Goal: Task Accomplishment & Management: Manage account settings

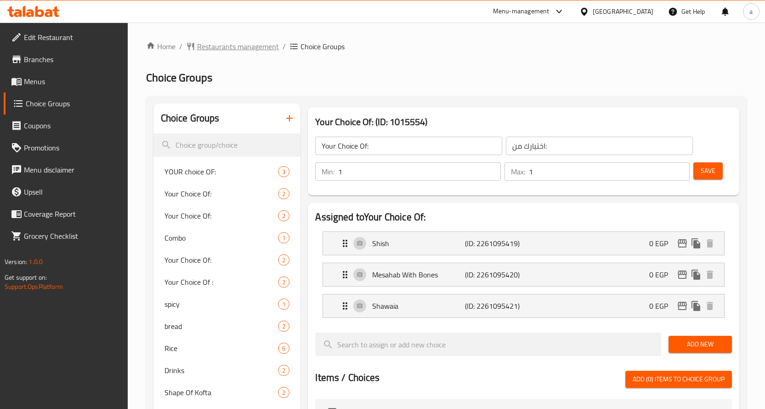
click at [223, 49] on span "Restaurants management" at bounding box center [238, 46] width 82 height 11
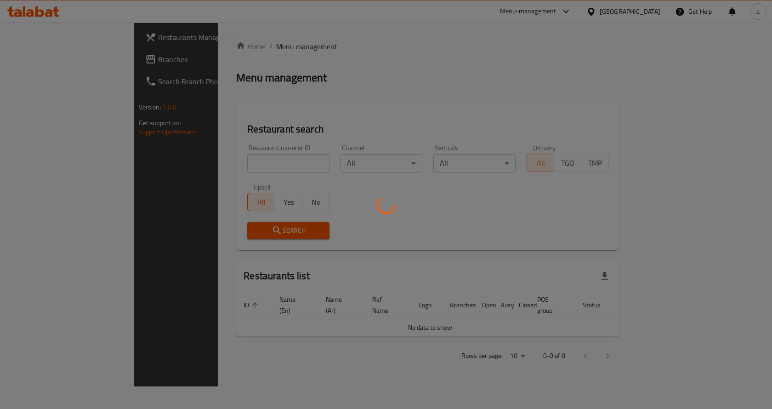
click at [96, 64] on div at bounding box center [386, 204] width 772 height 409
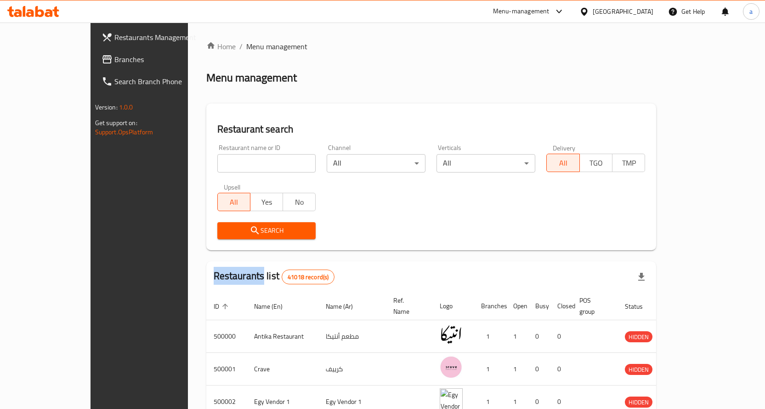
click at [97, 64] on div "Restaurants Management Branches Search Branch Phone Version: 1.0.0 Get support …" at bounding box center [383, 345] width 585 height 644
click at [114, 64] on span "Branches" at bounding box center [162, 59] width 97 height 11
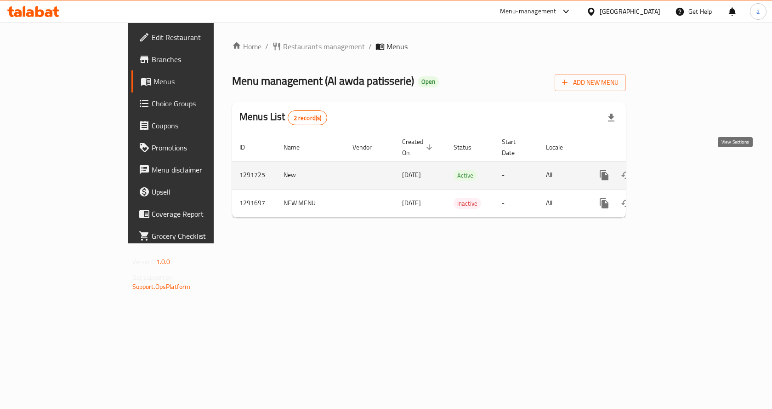
click at [676, 170] on icon "enhanced table" at bounding box center [670, 175] width 11 height 11
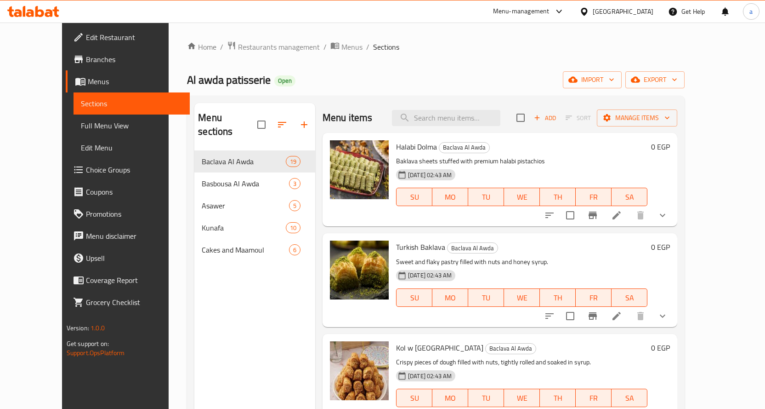
click at [86, 168] on span "Choice Groups" at bounding box center [134, 169] width 97 height 11
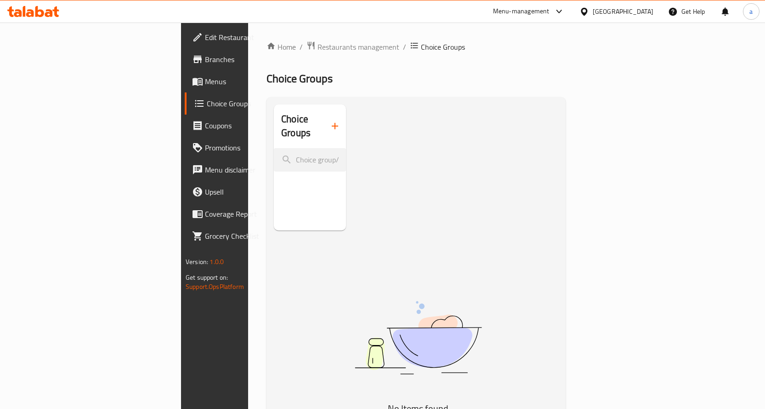
click at [205, 81] on span "Menus" at bounding box center [253, 81] width 97 height 11
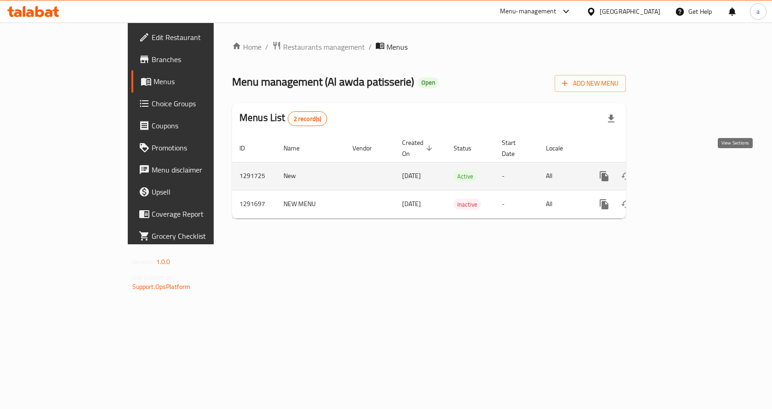
click at [682, 166] on link "enhanced table" at bounding box center [671, 176] width 22 height 22
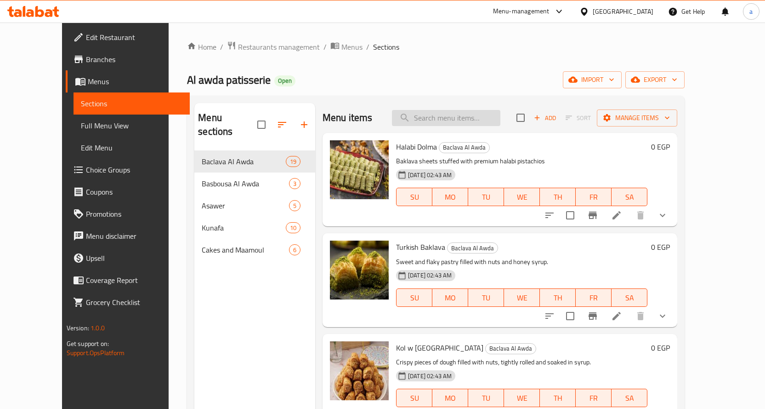
click at [434, 120] on input "search" at bounding box center [446, 118] width 108 height 16
paste input "مبرومة حلبي"
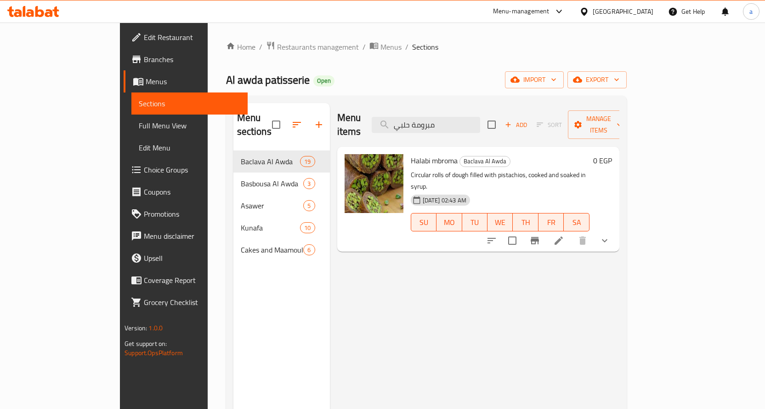
type input "مبرومة حلبي"
click at [572, 232] on li at bounding box center [559, 240] width 26 height 17
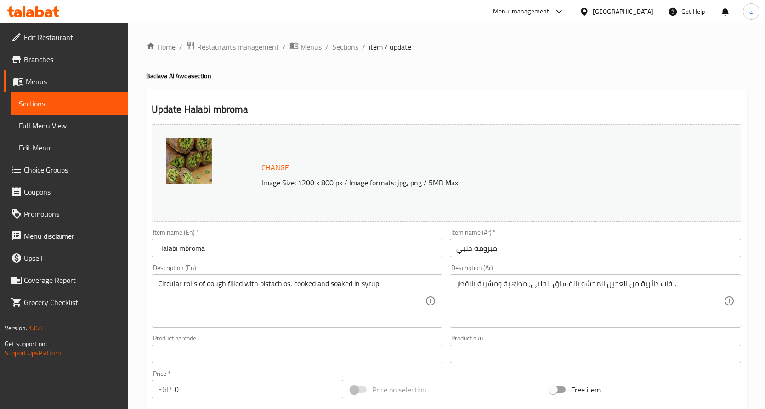
click at [341, 111] on h2 "Update Halabi mbroma" at bounding box center [447, 110] width 590 height 14
click at [577, 185] on div "Home / Restaurants management / Menus / Sections / item / update Baclava Al Awd…" at bounding box center [446, 380] width 601 height 678
click at [221, 49] on span "Restaurants management" at bounding box center [238, 46] width 82 height 11
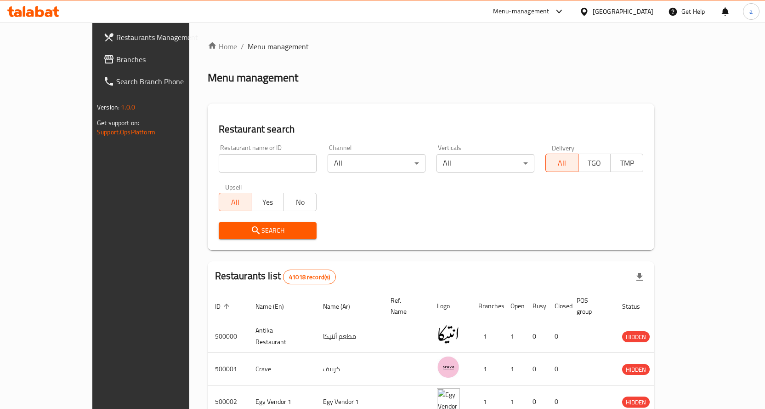
click at [116, 57] on span "Branches" at bounding box center [164, 59] width 97 height 11
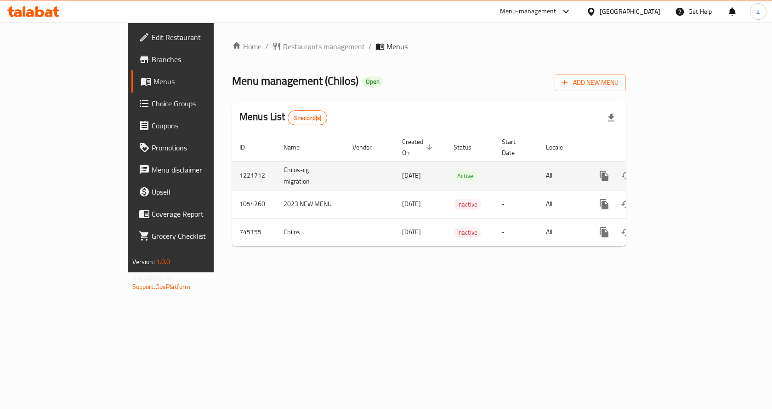
click at [682, 171] on link "enhanced table" at bounding box center [671, 176] width 22 height 22
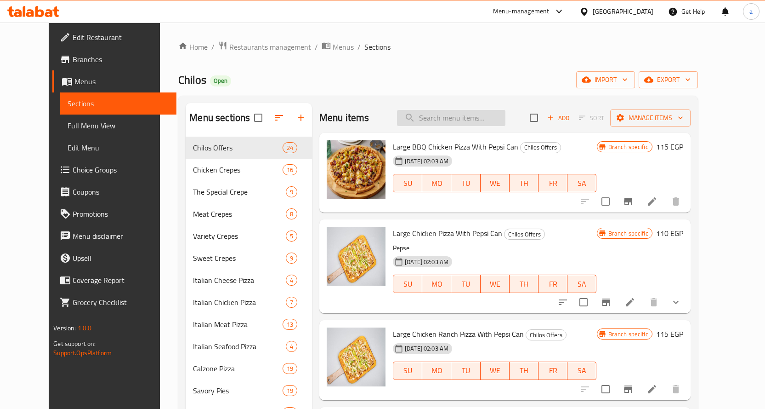
click at [451, 110] on input "search" at bounding box center [451, 118] width 108 height 16
paste input "678418"
type input "678418"
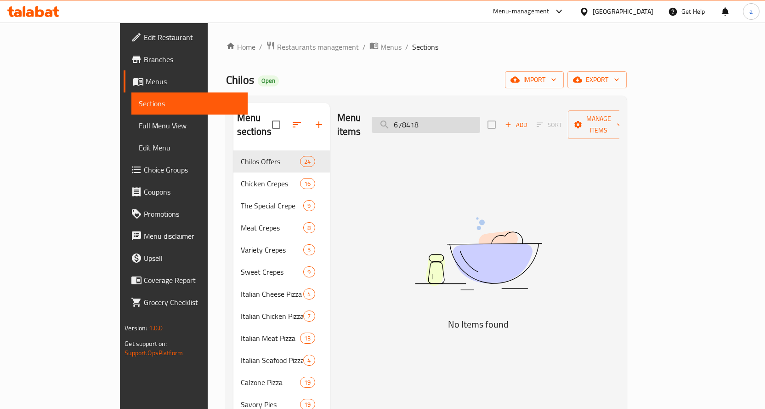
click at [448, 117] on input "678418" at bounding box center [426, 125] width 108 height 16
click at [447, 117] on input "678418" at bounding box center [426, 125] width 108 height 16
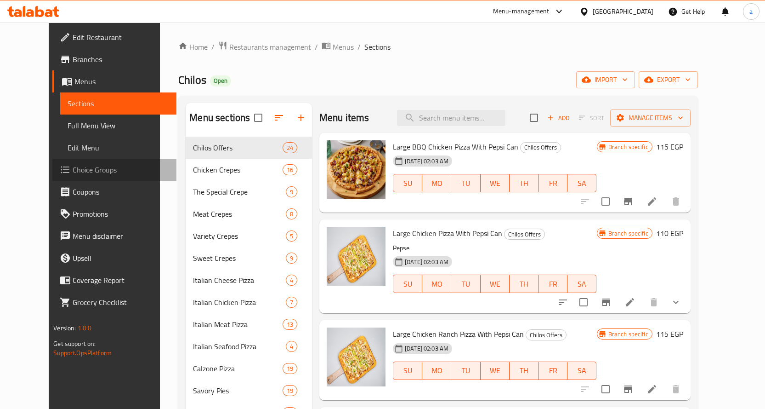
click at [73, 174] on span "Choice Groups" at bounding box center [121, 169] width 97 height 11
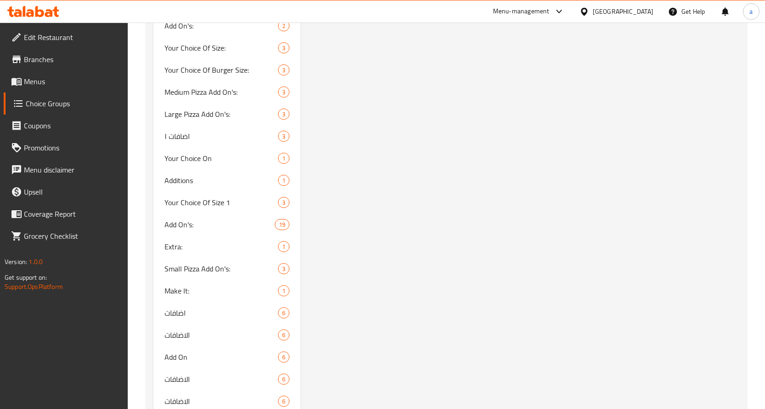
scroll to position [1103, 0]
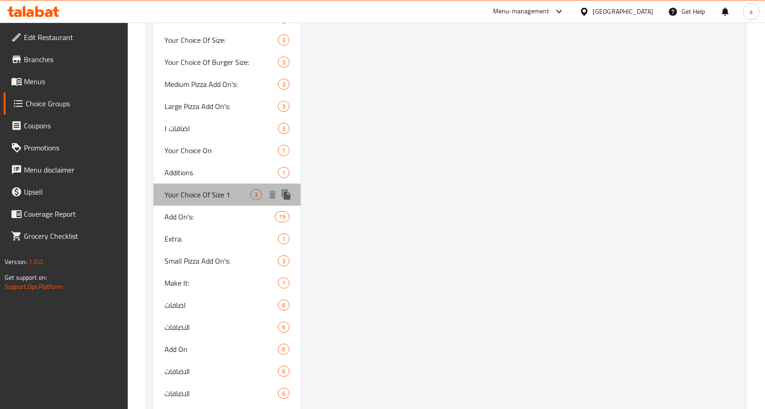
click at [220, 193] on span "Your Choice Of Size 1" at bounding box center [208, 194] width 86 height 11
type input "Your Choice Of Size 1"
type input "اختيارك من الحجم ١"
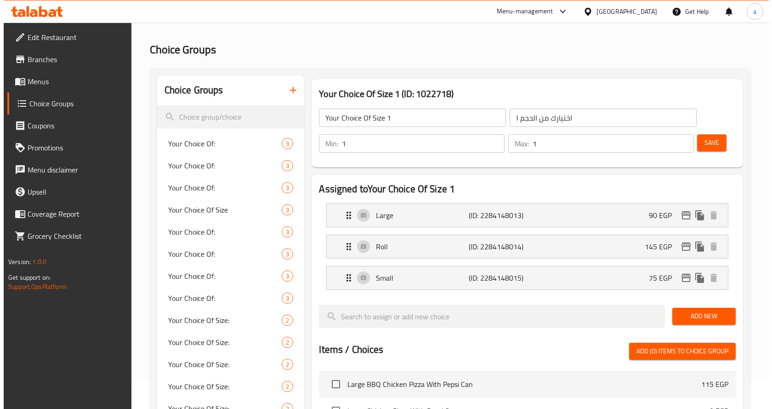
scroll to position [0, 0]
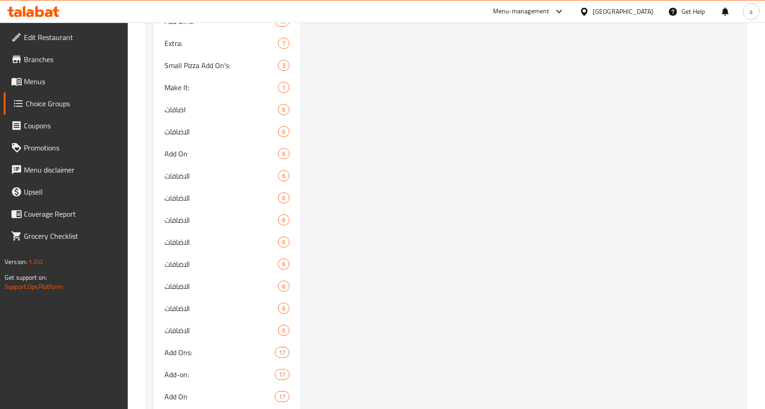
scroll to position [1156, 0]
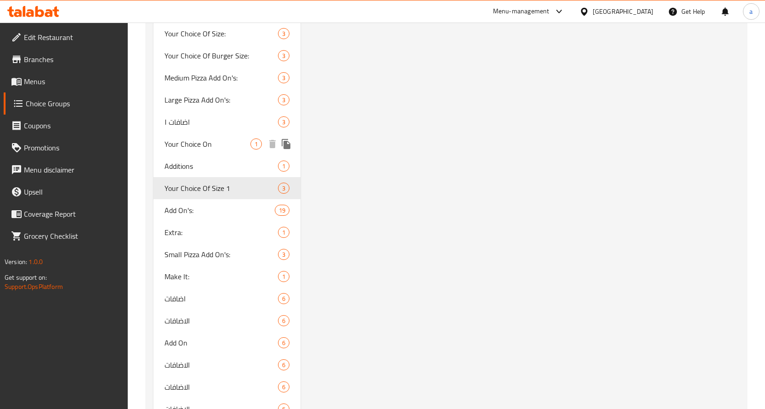
click at [218, 143] on span "Your Choice On" at bounding box center [208, 143] width 86 height 11
type input "Your Choice On"
type input "اختيارك من"
type input "0"
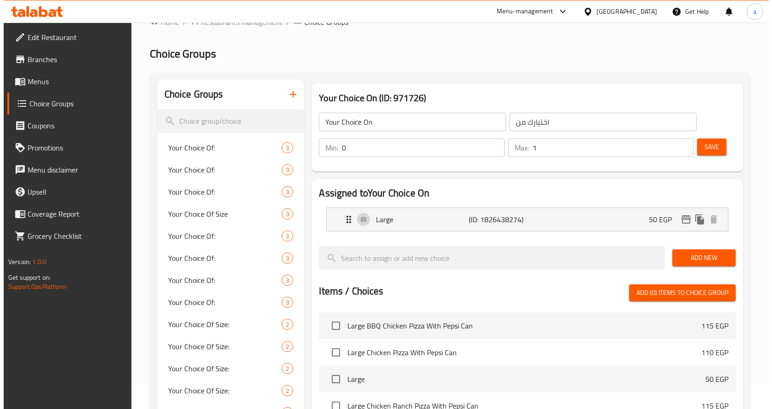
scroll to position [0, 0]
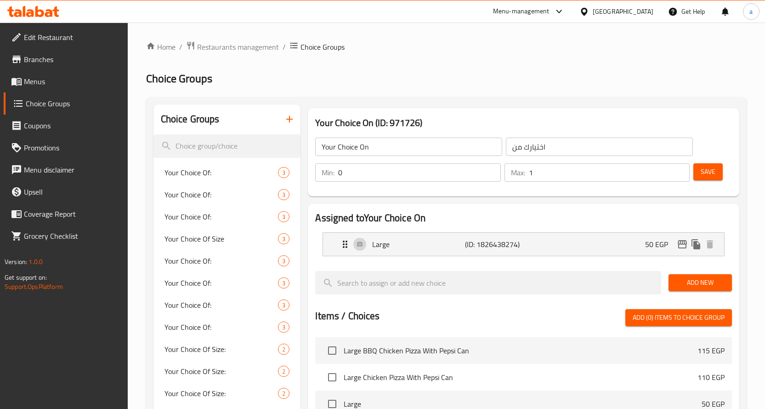
click at [545, 104] on div "Your Choice On (ID: 971726) Your Choice On ​ اختيارك من ​ Min: 0 ​ Max: 1 ​ Save" at bounding box center [523, 152] width 439 height 96
click at [462, 81] on h2 "Choice Groups" at bounding box center [446, 78] width 601 height 15
